Goal: Task Accomplishment & Management: Complete application form

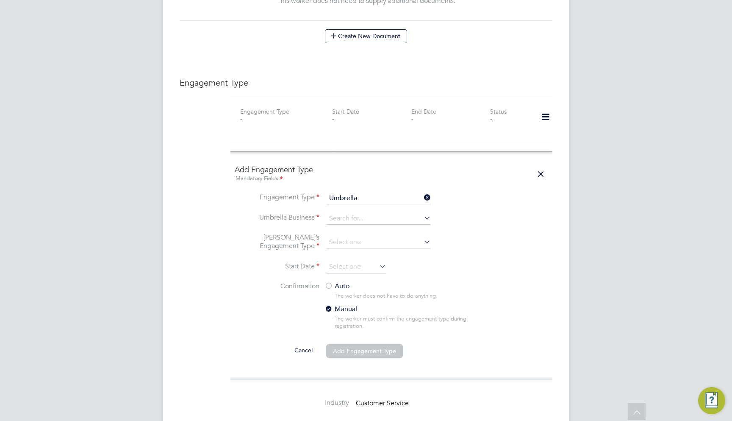
scroll to position [535, 0]
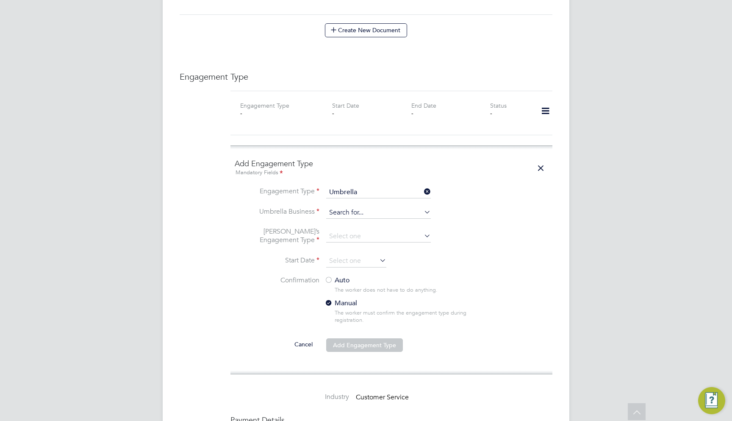
click at [361, 207] on input at bounding box center [378, 213] width 105 height 12
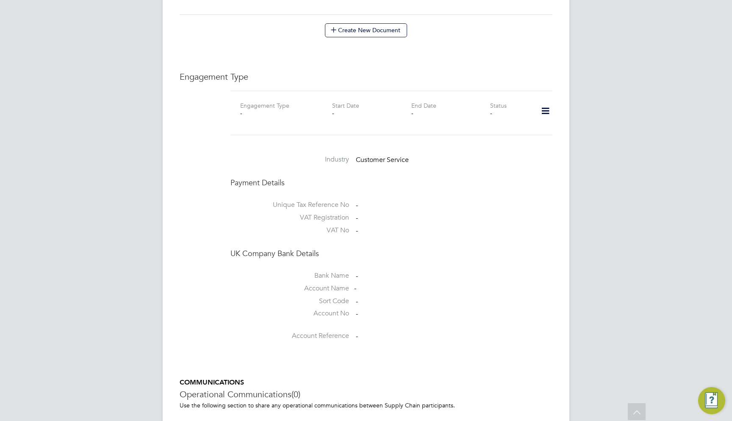
click at [542, 101] on icon at bounding box center [545, 110] width 15 height 19
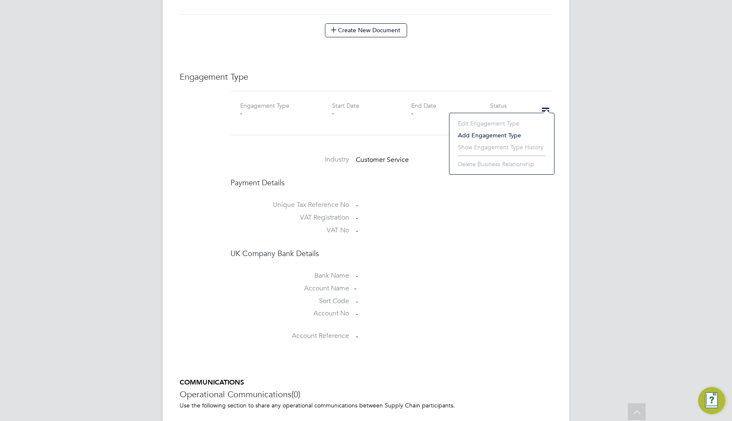
click at [501, 136] on li "Add Engagement Type" at bounding box center [502, 135] width 96 height 12
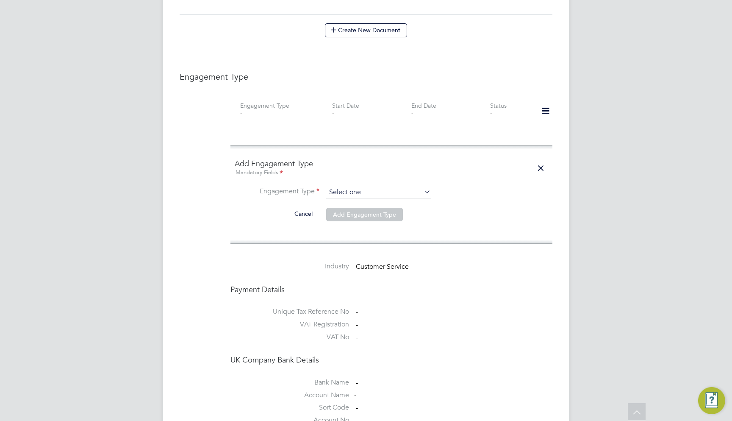
click at [360, 186] on input at bounding box center [378, 192] width 105 height 12
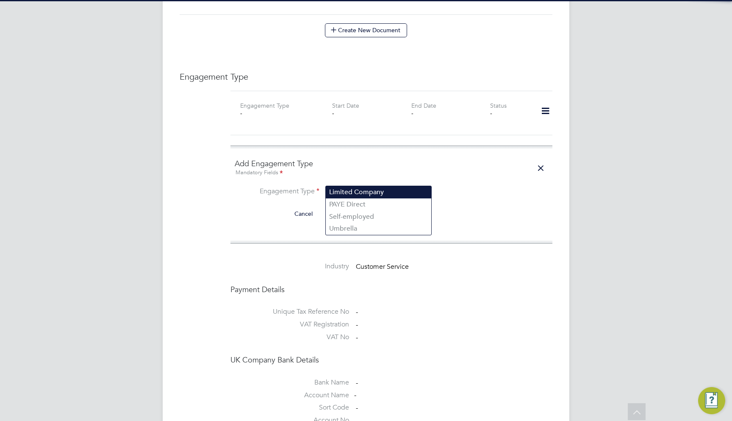
click at [360, 189] on li "Limited Company" at bounding box center [378, 192] width 105 height 12
type input "Limited Company"
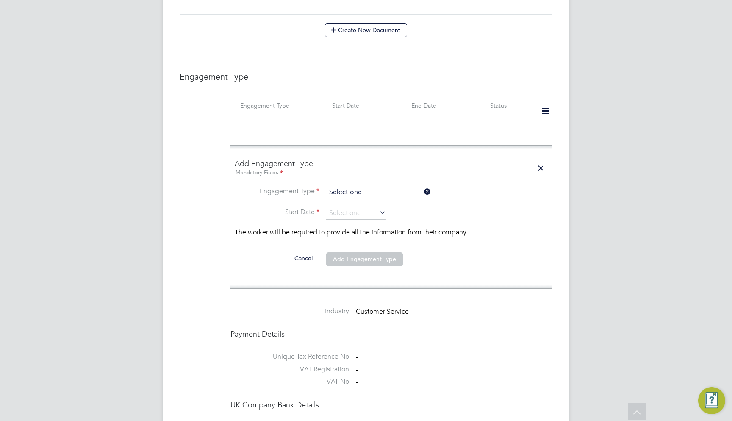
click at [374, 186] on input at bounding box center [378, 192] width 105 height 12
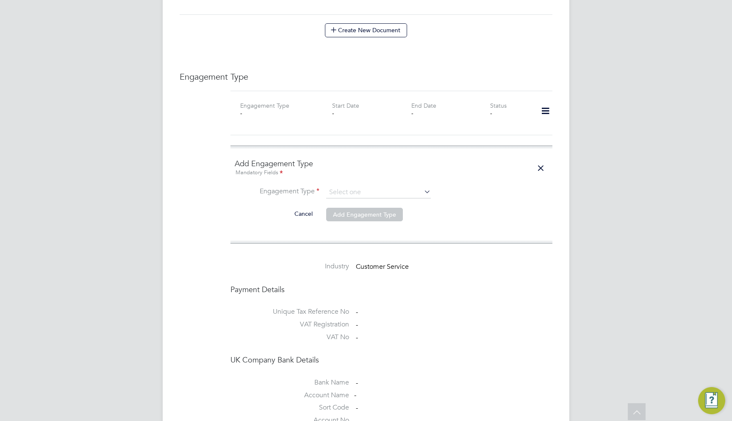
click at [366, 222] on li "Umbrella" at bounding box center [378, 228] width 105 height 12
type input "Umbrella"
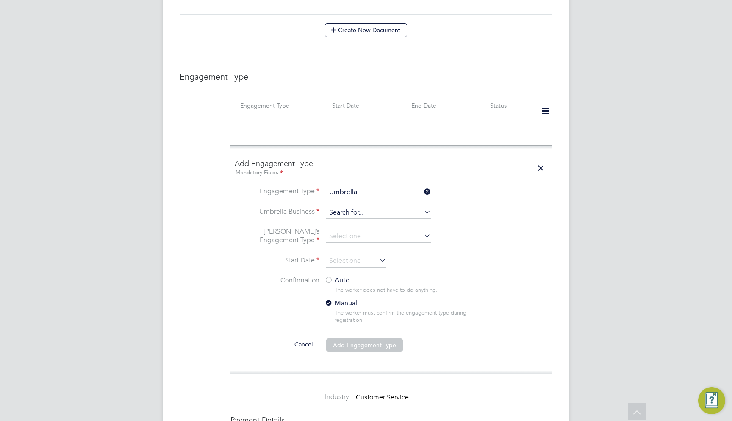
click at [355, 207] on input at bounding box center [378, 213] width 105 height 12
click at [253, 207] on li "Umbrella Business" at bounding box center [391, 217] width 313 height 20
click at [334, 230] on input at bounding box center [378, 236] width 105 height 12
click at [216, 203] on div "Engagement Type Engagement Type - Start Date - End Date - Status - Add Engageme…" at bounding box center [366, 326] width 373 height 510
